Goal: Transaction & Acquisition: Purchase product/service

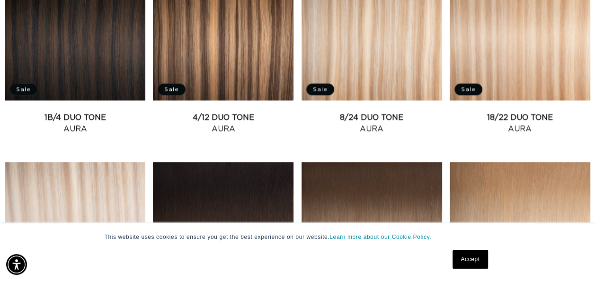
scroll to position [0, 527]
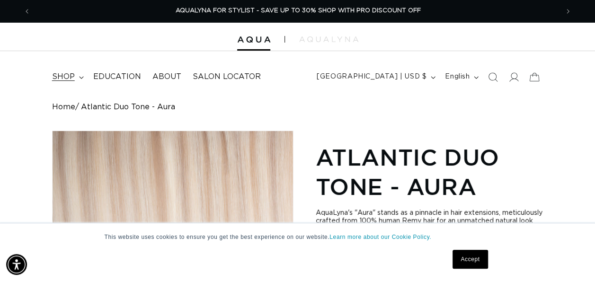
click at [70, 78] on span "shop" at bounding box center [63, 77] width 23 height 10
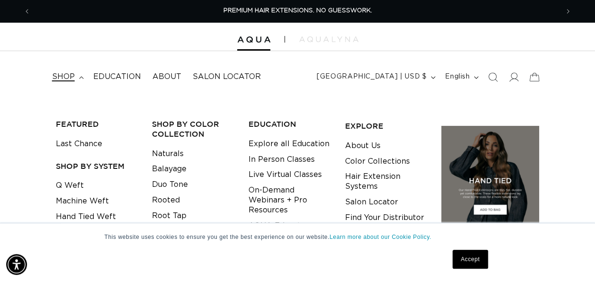
scroll to position [47, 0]
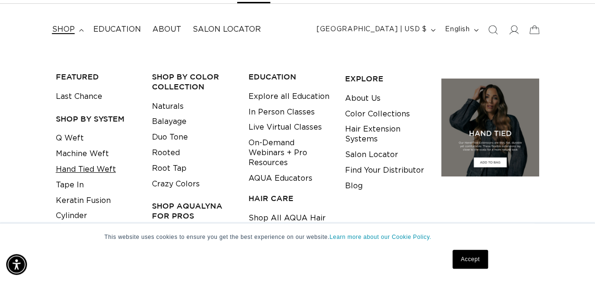
click at [62, 168] on link "Hand Tied Weft" at bounding box center [86, 170] width 60 height 16
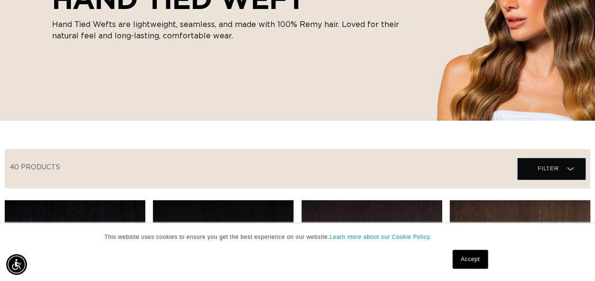
scroll to position [0, 527]
click at [542, 163] on span "Filter" at bounding box center [547, 169] width 21 height 18
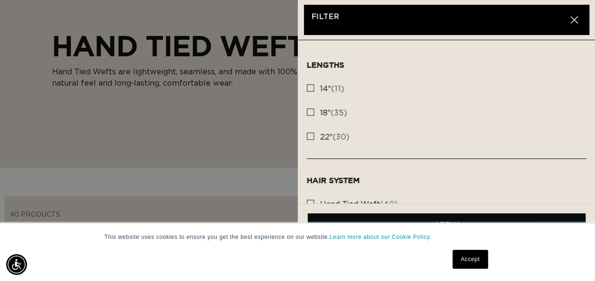
scroll to position [0, 1055]
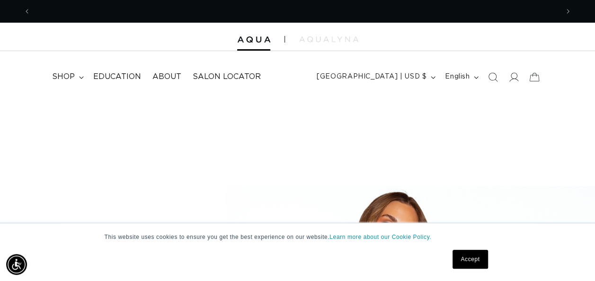
scroll to position [0, 527]
click at [68, 74] on span "shop" at bounding box center [63, 77] width 23 height 10
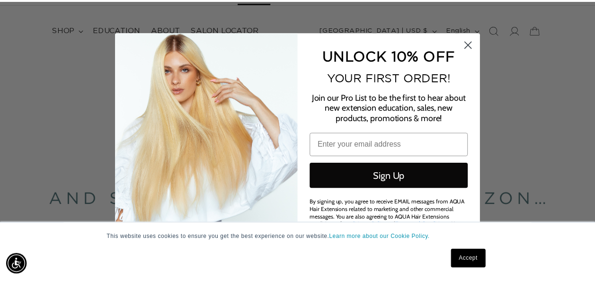
scroll to position [0, 1070]
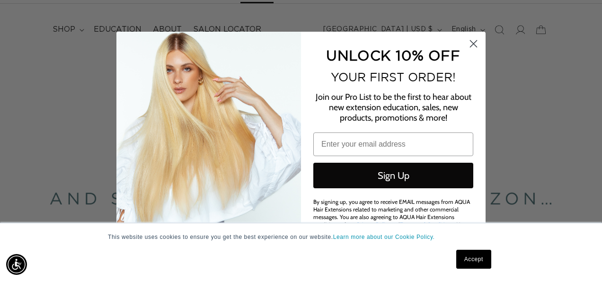
click at [472, 45] on circle "Close dialog" at bounding box center [474, 44] width 16 height 16
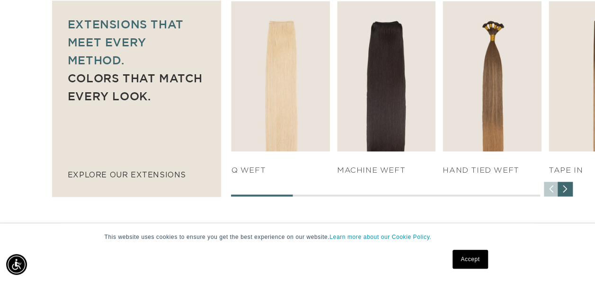
scroll to position [0, 527]
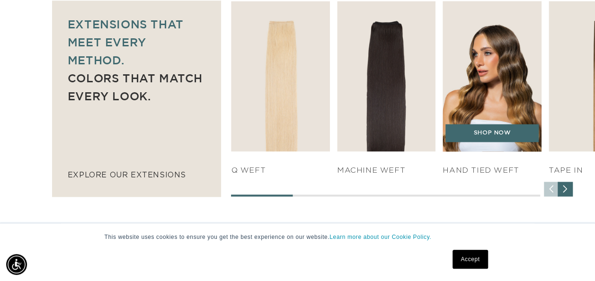
click at [487, 53] on img "3 / 7" at bounding box center [492, 76] width 104 height 158
click at [487, 140] on link "SHOP NOW" at bounding box center [491, 133] width 93 height 18
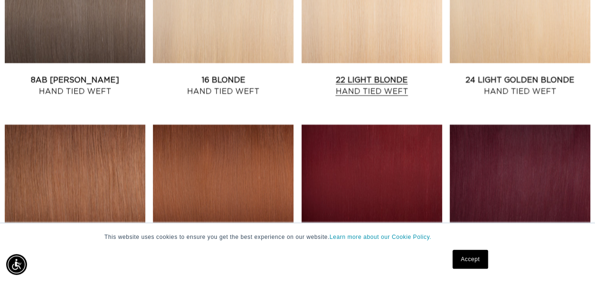
scroll to position [0, 1055]
click at [531, 75] on link "24 Light Golden Blonde Hand Tied Weft" at bounding box center [520, 85] width 141 height 23
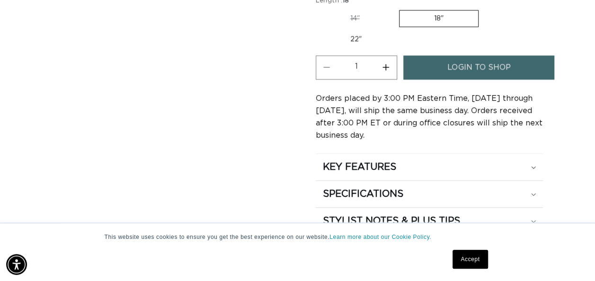
scroll to position [568, 0]
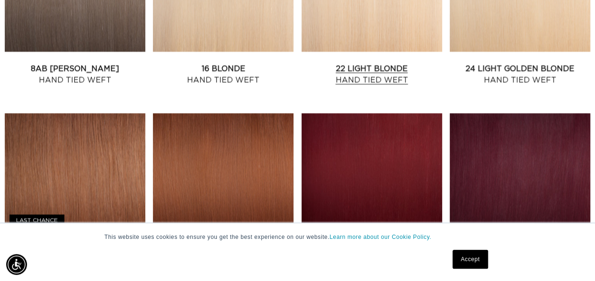
click at [369, 71] on link "22 Light Blonde Hand Tied Weft" at bounding box center [372, 74] width 141 height 23
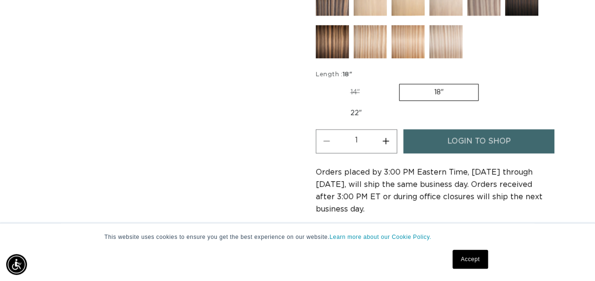
scroll to position [0, 527]
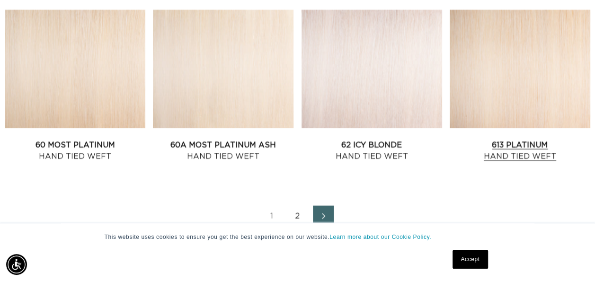
scroll to position [0, 1055]
click at [533, 160] on link "613 Platinum Hand Tied Weft" at bounding box center [520, 151] width 141 height 23
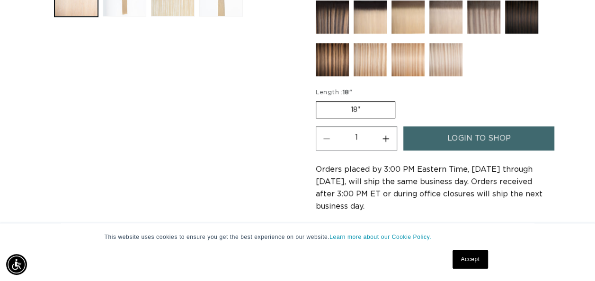
scroll to position [0, 527]
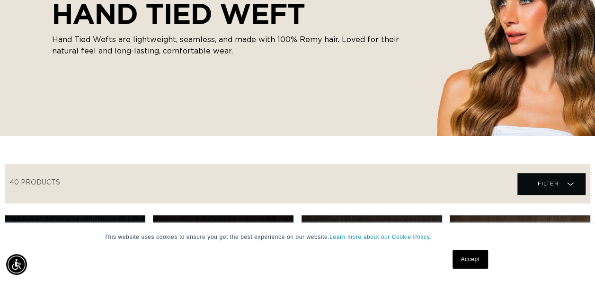
scroll to position [189, 0]
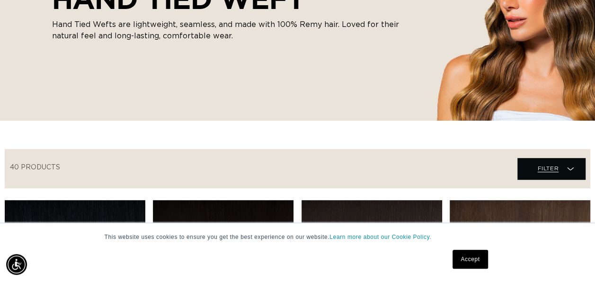
click at [538, 173] on span "Filter" at bounding box center [547, 169] width 21 height 18
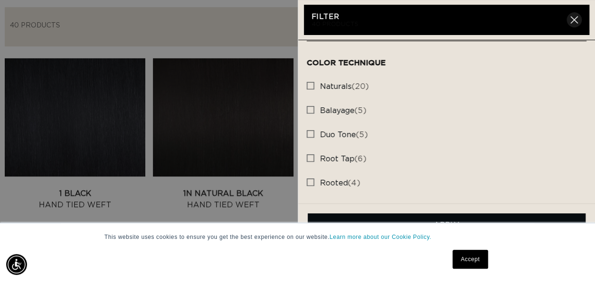
scroll to position [0, 527]
click at [571, 20] on icon "button" at bounding box center [574, 20] width 8 height 8
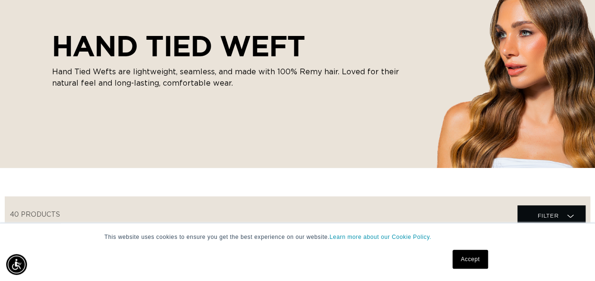
scroll to position [0, 1055]
click at [551, 214] on span "Filter" at bounding box center [547, 216] width 21 height 18
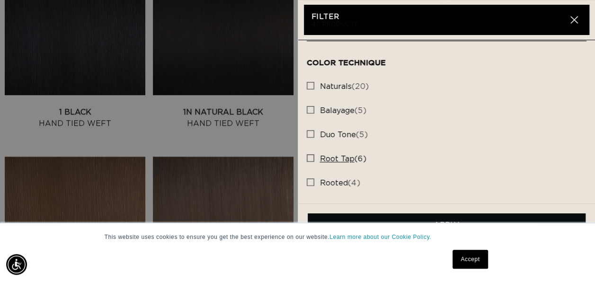
scroll to position [426, 0]
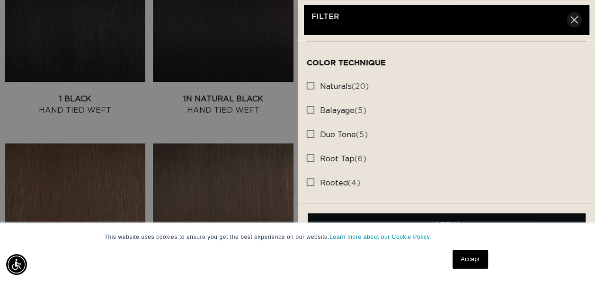
click at [578, 21] on button "Close" at bounding box center [574, 19] width 15 height 15
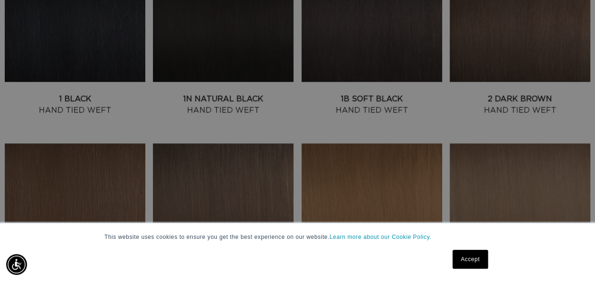
scroll to position [217, 0]
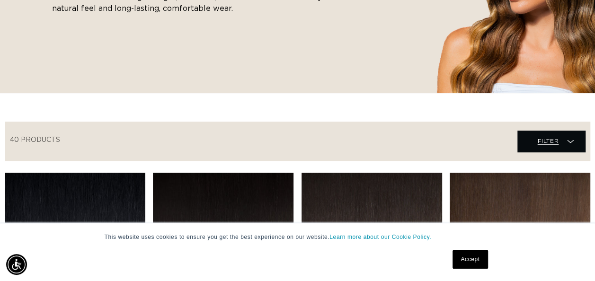
click at [538, 144] on span "Filter" at bounding box center [547, 141] width 21 height 18
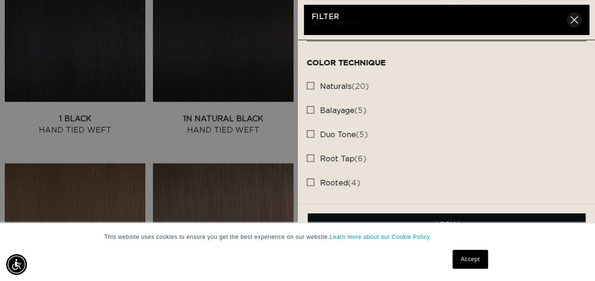
click at [574, 23] on icon "button" at bounding box center [574, 20] width 8 height 8
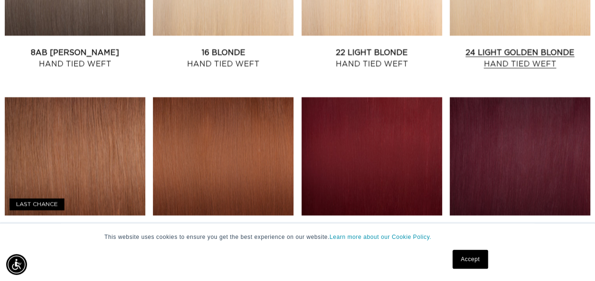
click at [539, 60] on link "24 Light Golden Blonde Hand Tied Weft" at bounding box center [520, 58] width 141 height 23
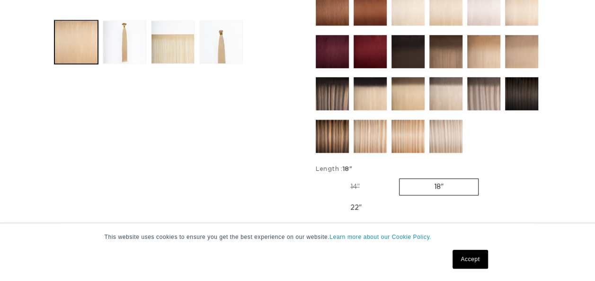
scroll to position [521, 0]
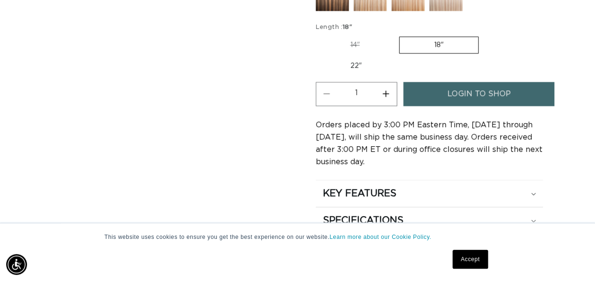
click at [343, 64] on label "22" Variant sold out or unavailable" at bounding box center [356, 66] width 80 height 16
click at [483, 35] on input "22" Variant sold out or unavailable" at bounding box center [483, 35] width 0 height 0
radio input "true"
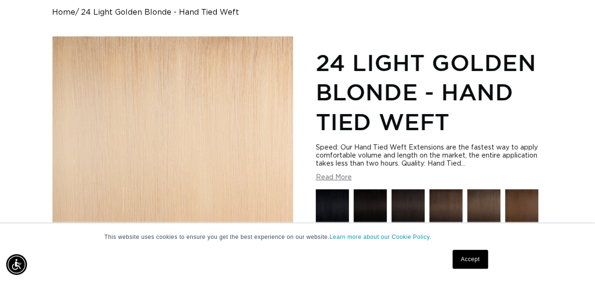
scroll to position [0, 0]
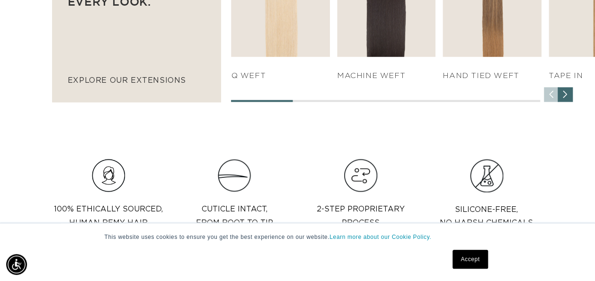
scroll to position [0, 527]
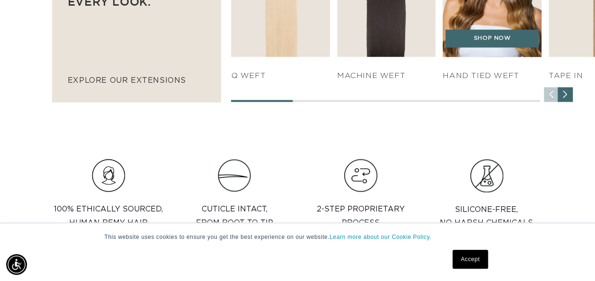
click at [458, 76] on h4 "HAND TIED WEFT" at bounding box center [492, 76] width 98 height 10
click at [494, 80] on h4 "HAND TIED WEFT" at bounding box center [492, 76] width 98 height 10
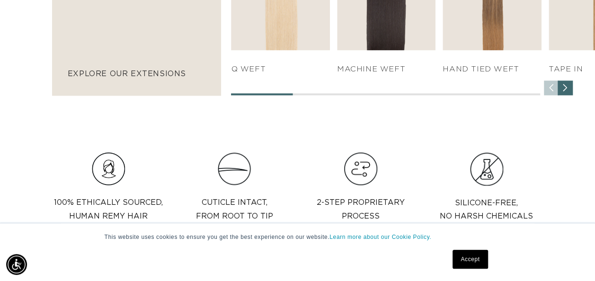
scroll to position [757, 0]
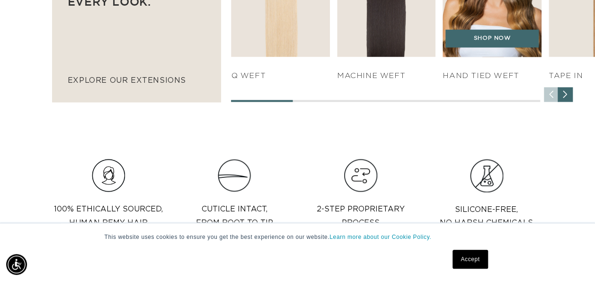
click at [477, 79] on h4 "HAND TIED WEFT" at bounding box center [492, 76] width 98 height 10
click at [504, 44] on link "SHOP NOW" at bounding box center [491, 38] width 93 height 18
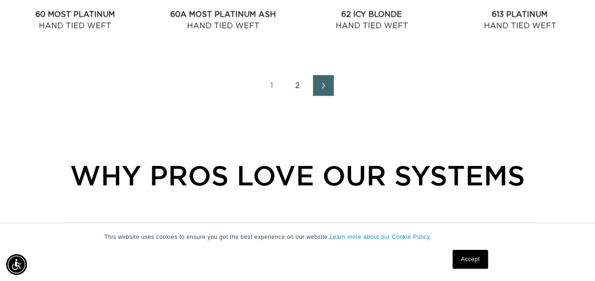
click at [298, 89] on link "2" at bounding box center [297, 85] width 21 height 21
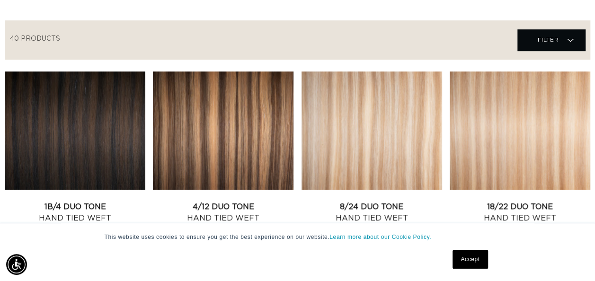
scroll to position [284, 0]
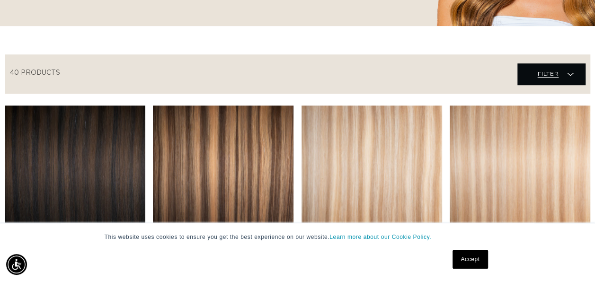
click at [537, 69] on span "Filter" at bounding box center [547, 74] width 21 height 18
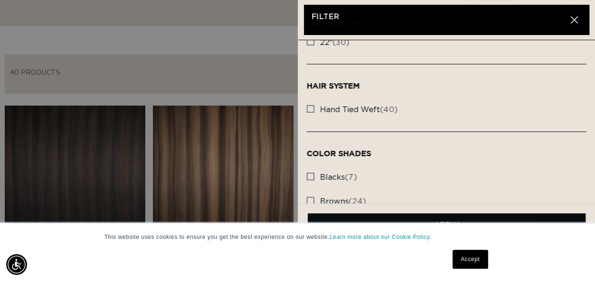
scroll to position [142, 0]
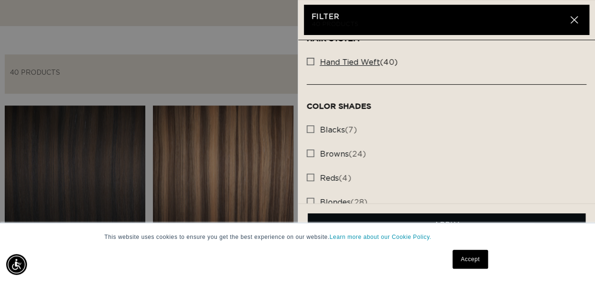
click at [365, 62] on span "hand tied weft" at bounding box center [350, 63] width 60 height 8
click at [314, 62] on input "hand tied weft (40) hand tied weft (40 products)" at bounding box center [311, 59] width 8 height 8
checkbox input "true"
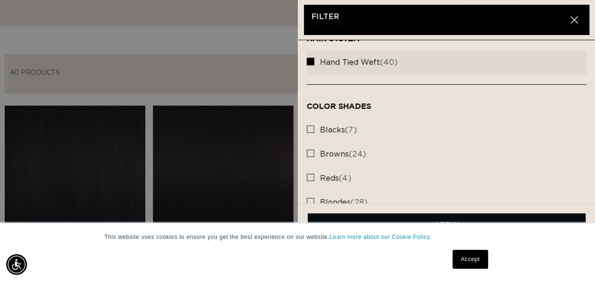
click at [517, 63] on summary "Filter Filter" at bounding box center [551, 73] width 68 height 21
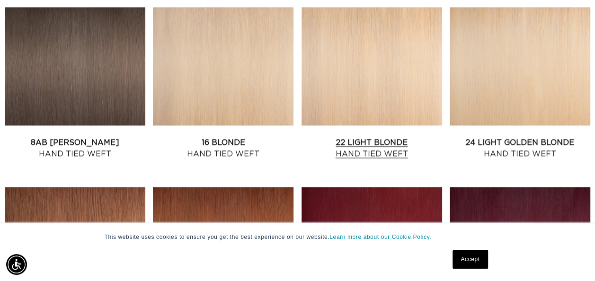
scroll to position [757, 0]
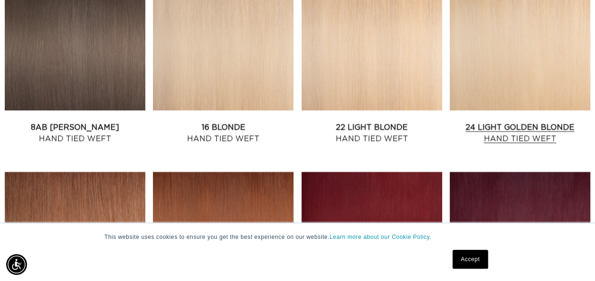
click at [512, 122] on link "24 Light Golden Blonde Hand Tied Weft" at bounding box center [520, 133] width 141 height 23
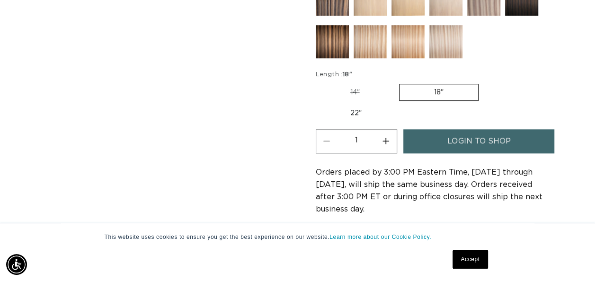
scroll to position [0, 527]
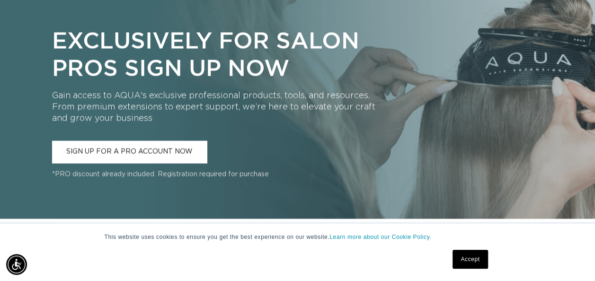
scroll to position [852, 0]
